Goal: Task Accomplishment & Management: Manage account settings

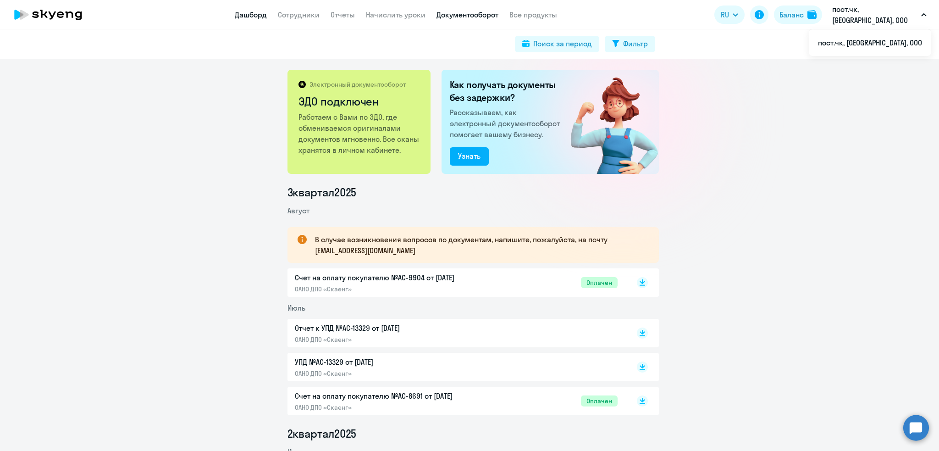
click at [262, 14] on link "Дашборд" at bounding box center [251, 14] width 32 height 9
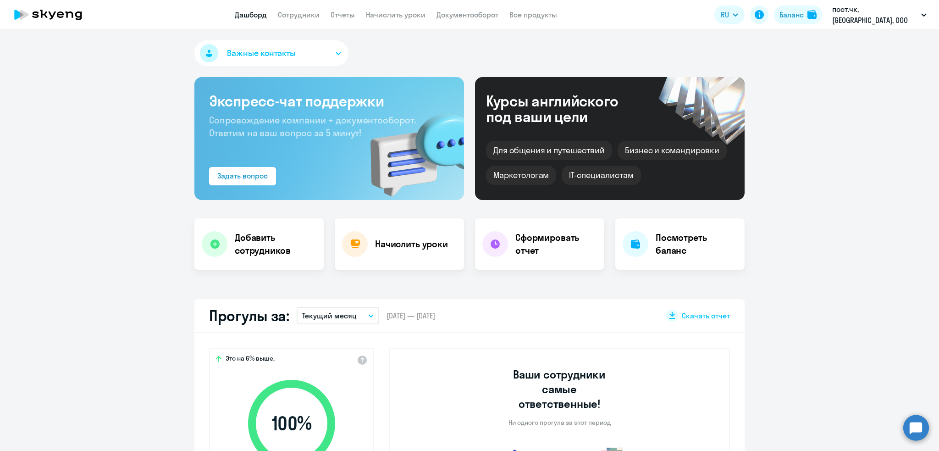
select select "30"
drag, startPoint x: 355, startPoint y: 21, endPoint x: 352, endPoint y: 11, distance: 10.5
click at [354, 16] on app-header "Дашборд Сотрудники Отчеты Начислить уроки Документооборот Все продукты Дашборд …" at bounding box center [469, 14] width 939 height 29
click at [352, 11] on link "Отчеты" at bounding box center [343, 14] width 24 height 9
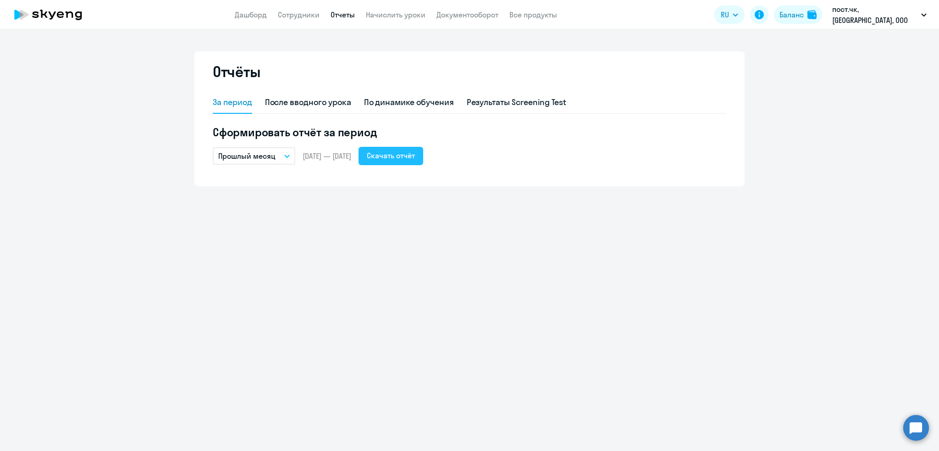
click at [415, 155] on div "Скачать отчёт" at bounding box center [391, 155] width 48 height 11
click at [313, 11] on link "Сотрудники" at bounding box center [299, 14] width 42 height 9
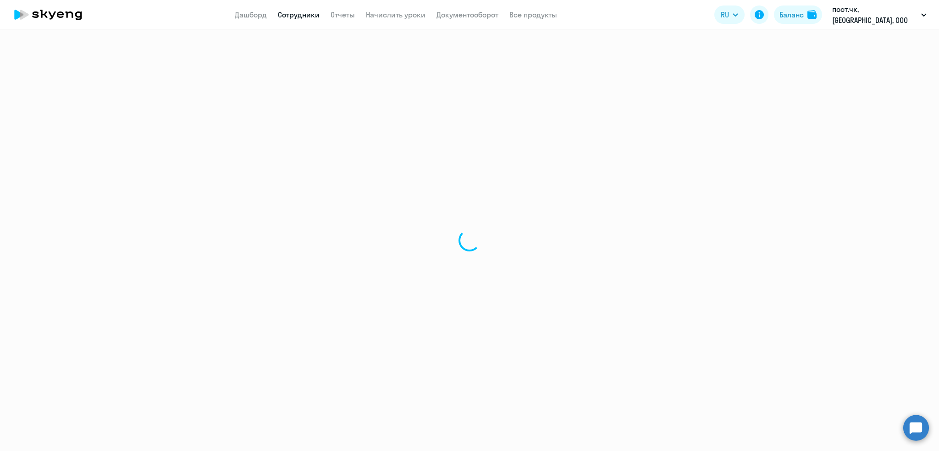
select select "30"
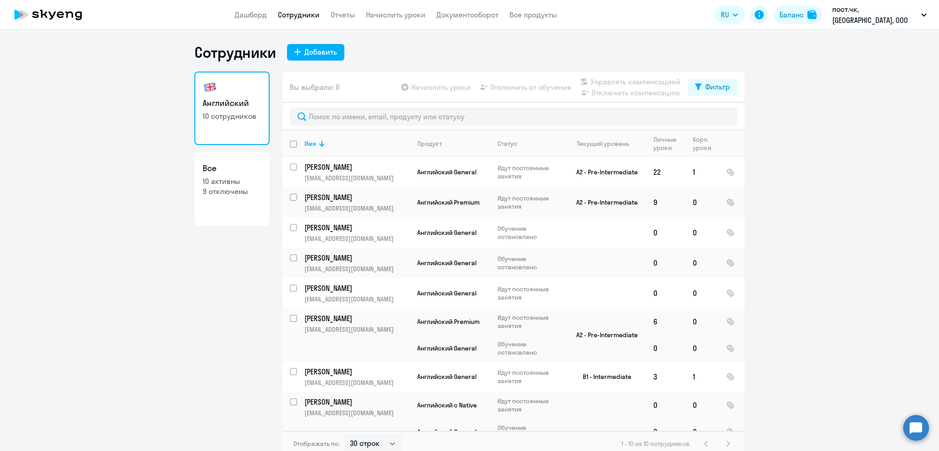
click at [170, 274] on ng-component "Сотрудники Добавить Английский 10 сотрудников Все 10 активны 9 отключены Вы выб…" at bounding box center [469, 249] width 939 height 413
click at [251, 16] on link "Дашборд" at bounding box center [251, 14] width 32 height 9
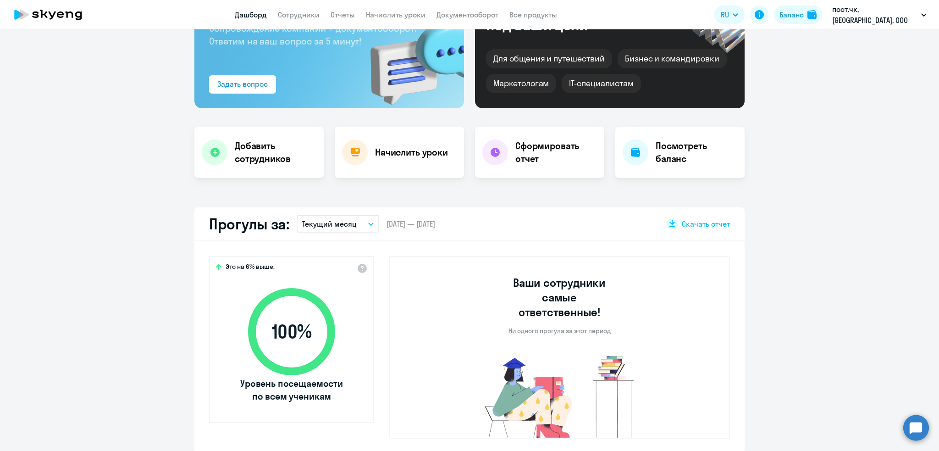
scroll to position [138, 0]
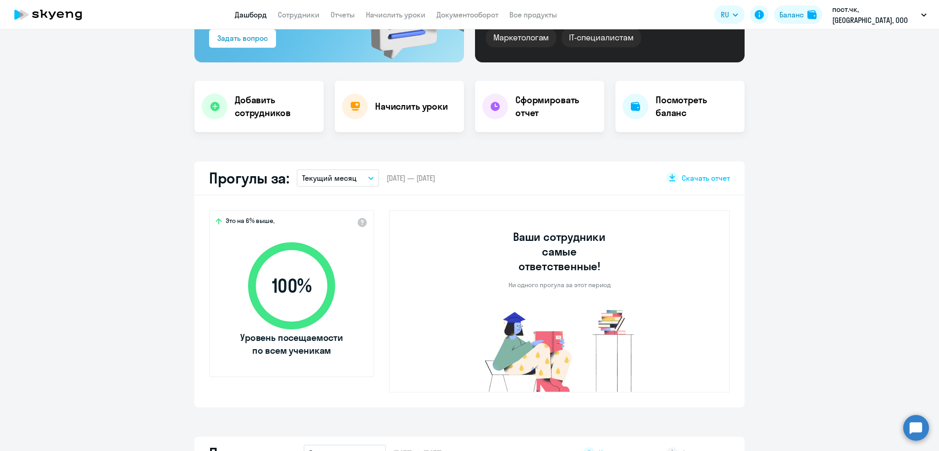
select select "30"
click at [758, 303] on app-truancy-attendance-dashboard "Прогулы за: Текущий месяц – [DATE] — [DATE] Скачать отчет Это на 6% выше, 100 %…" at bounding box center [469, 284] width 939 height 246
